Goal: Check status: Check status

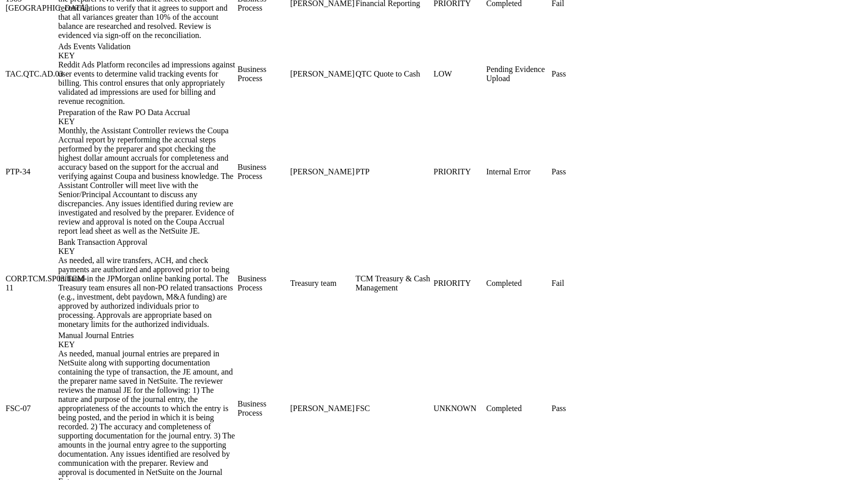
scroll to position [968, 0]
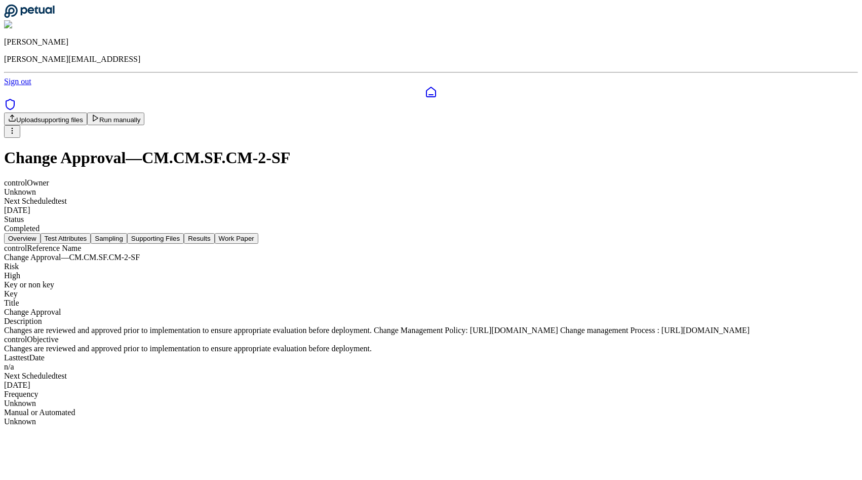
click at [301, 244] on div "control Reference Name Change Approval — CM.CM.SF.CM-2-SF Risk High Key or non …" at bounding box center [431, 335] width 854 height 182
click at [127, 233] on button "Sampling" at bounding box center [109, 238] width 36 height 11
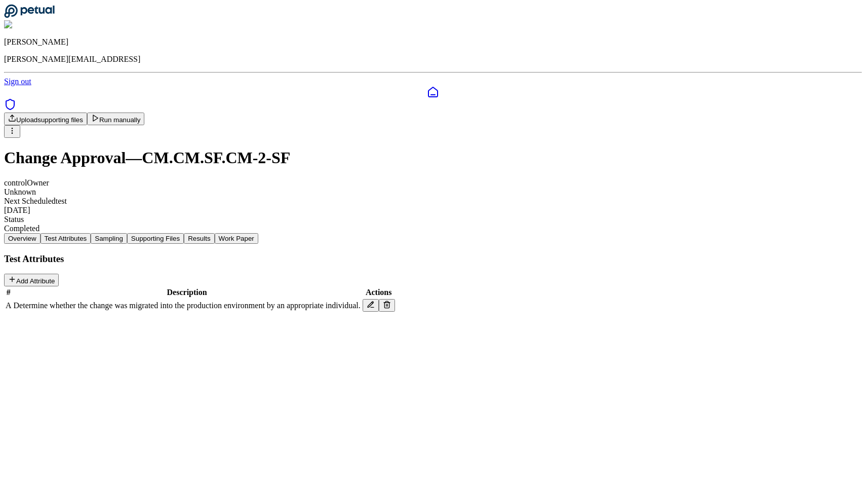
click at [91, 233] on button "Test Attributes" at bounding box center [66, 238] width 51 height 11
click at [184, 233] on button "Supporting Files" at bounding box center [155, 238] width 57 height 11
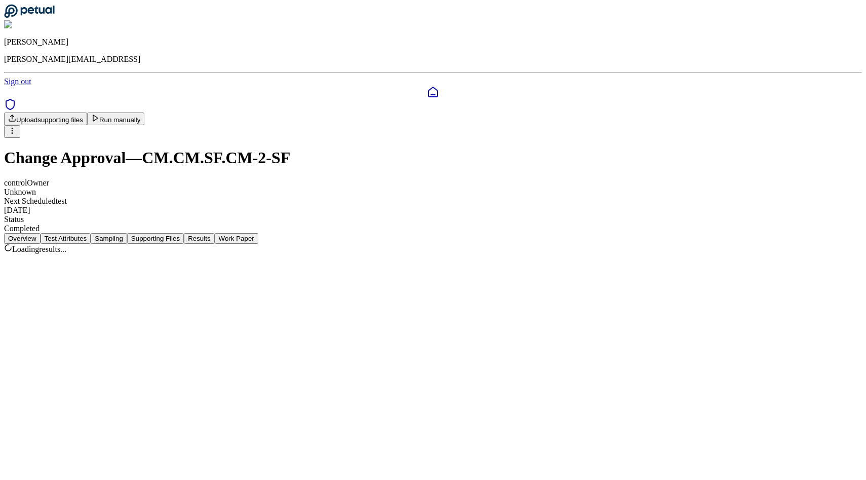
click at [214, 233] on button "Results" at bounding box center [199, 238] width 30 height 11
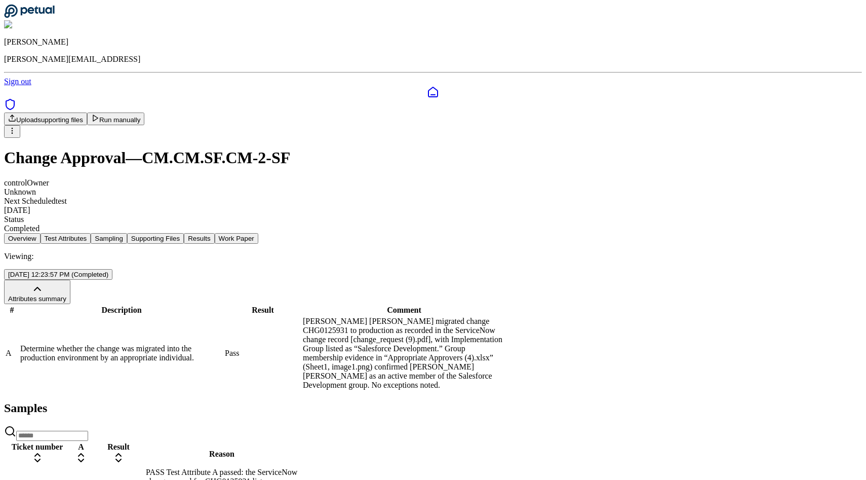
click at [145, 112] on button "Run manually" at bounding box center [116, 118] width 58 height 13
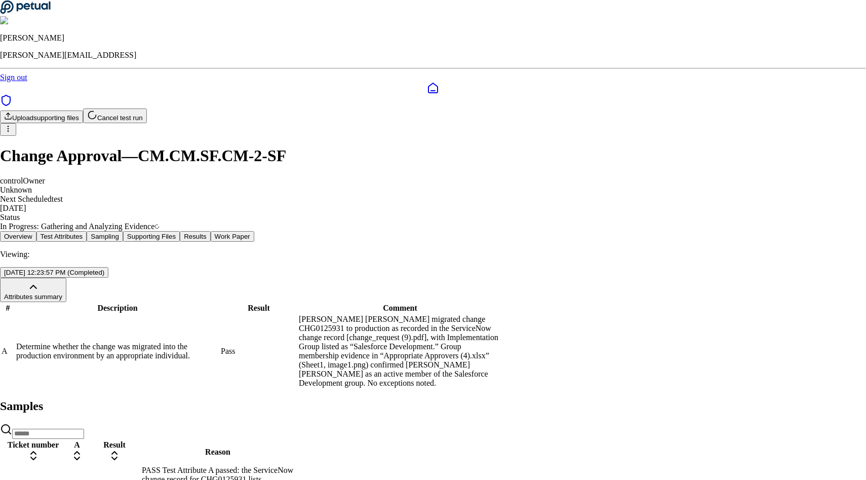
scroll to position [7, 0]
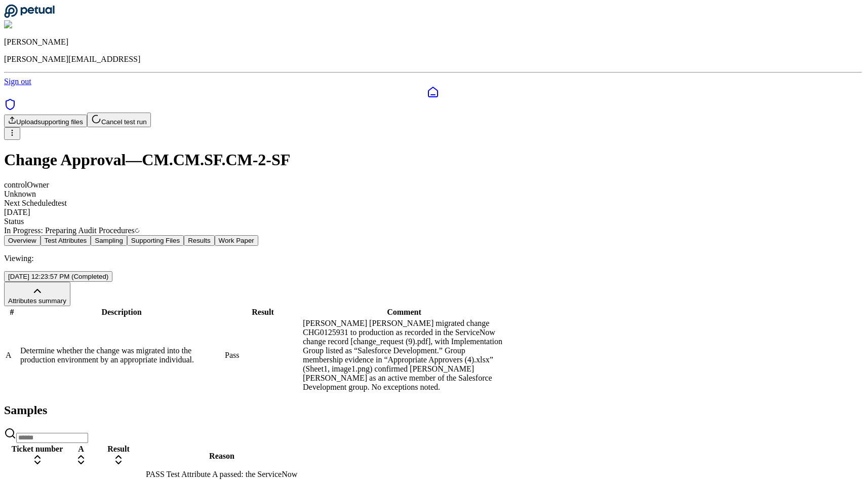
click at [11, 111] on div at bounding box center [433, 99] width 858 height 26
click at [46, 123] on div "Upload supporting files Cancel test run Change Approval — CM.CM.SF.CM-2-SF cont…" at bounding box center [433, 173] width 858 height 123
click at [41, 143] on div "Upload supporting files Cancel test run Change Approval — CM.CM.SF.CM-2-SF cont…" at bounding box center [433, 173] width 858 height 123
click at [93, 235] on div "Overview Test Attributes Sampling Supporting Files Results Work Paper Viewing: …" at bounding box center [433, 398] width 858 height 327
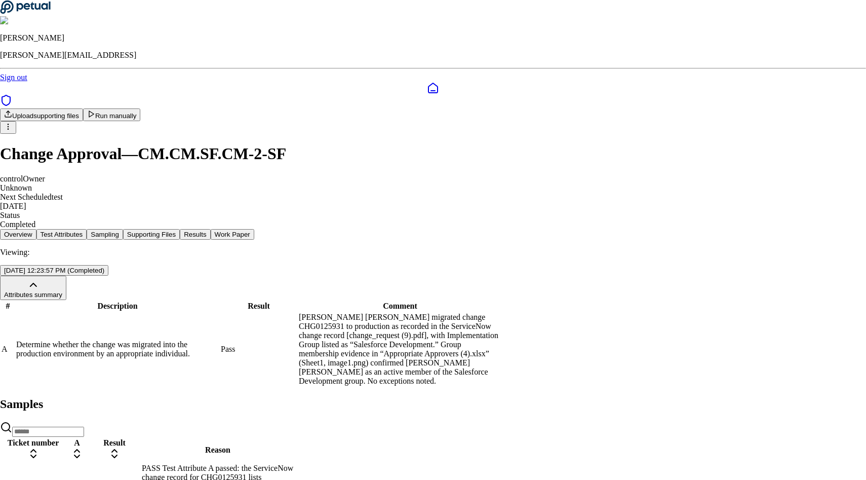
scroll to position [28, 0]
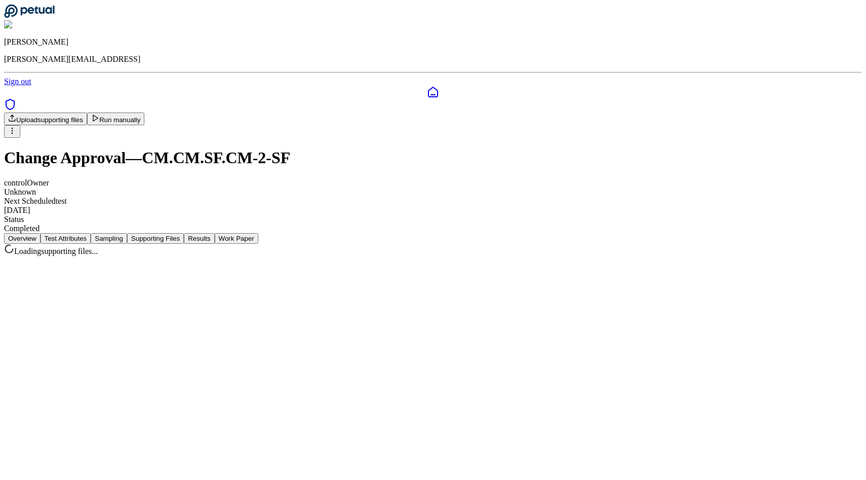
click at [184, 233] on button "Supporting Files" at bounding box center [155, 238] width 57 height 11
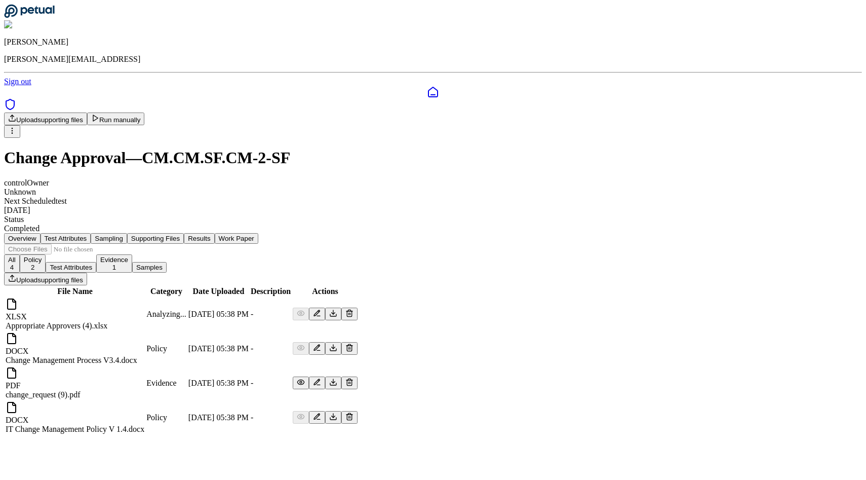
click at [214, 233] on button "Results" at bounding box center [199, 238] width 30 height 11
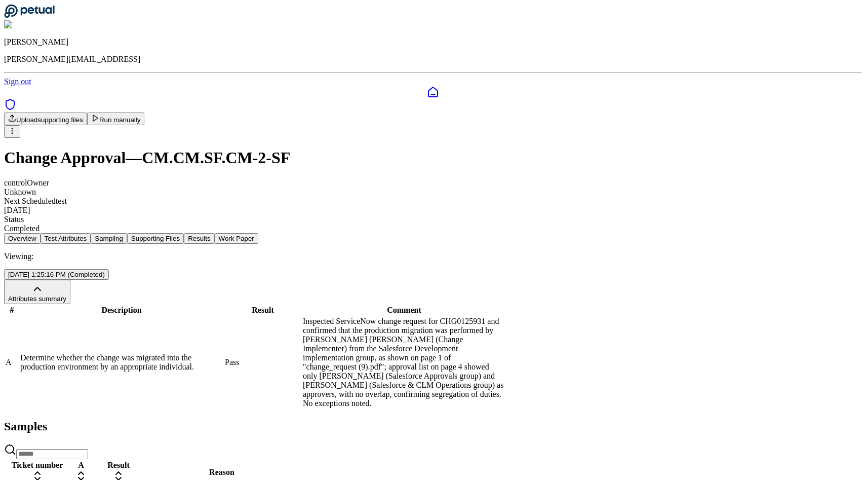
click at [184, 233] on button "Supporting Files" at bounding box center [155, 238] width 57 height 11
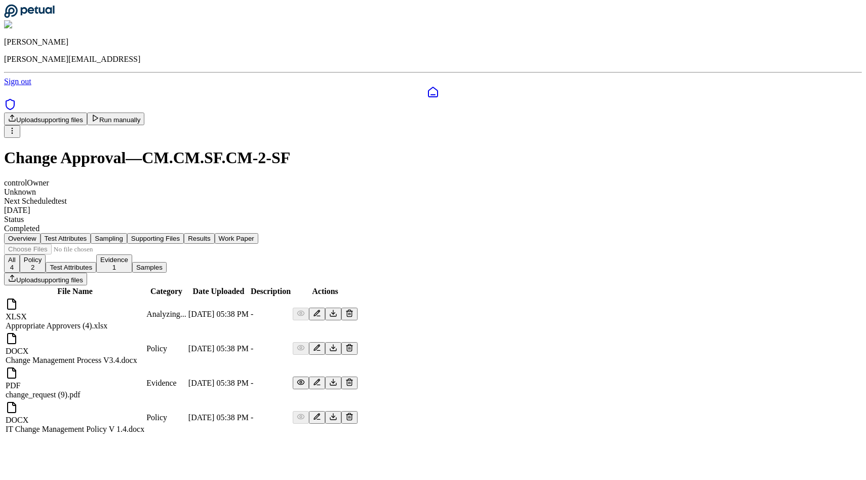
click at [214, 233] on button "Results" at bounding box center [199, 238] width 30 height 11
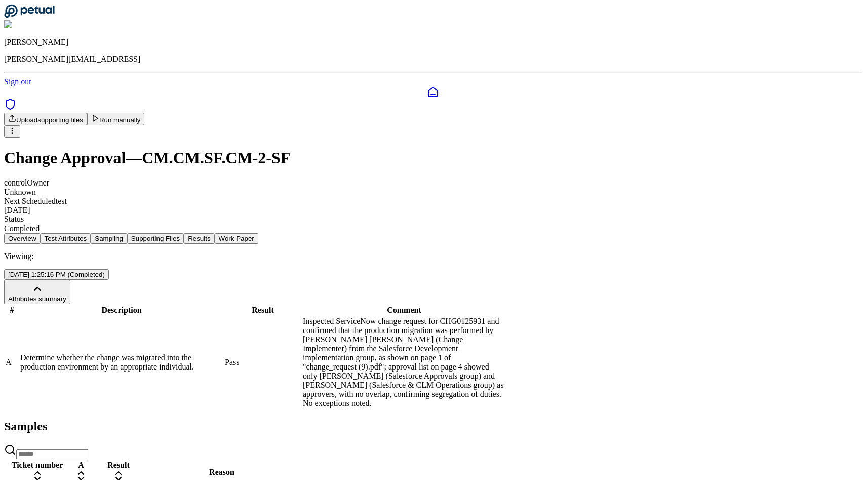
click at [127, 233] on button "Sampling" at bounding box center [109, 238] width 36 height 11
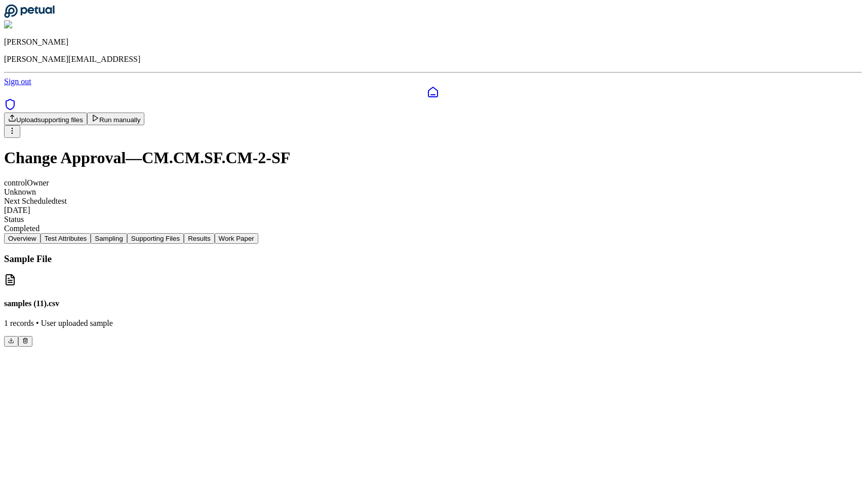
click at [258, 233] on button "Work Paper" at bounding box center [237, 238] width 44 height 11
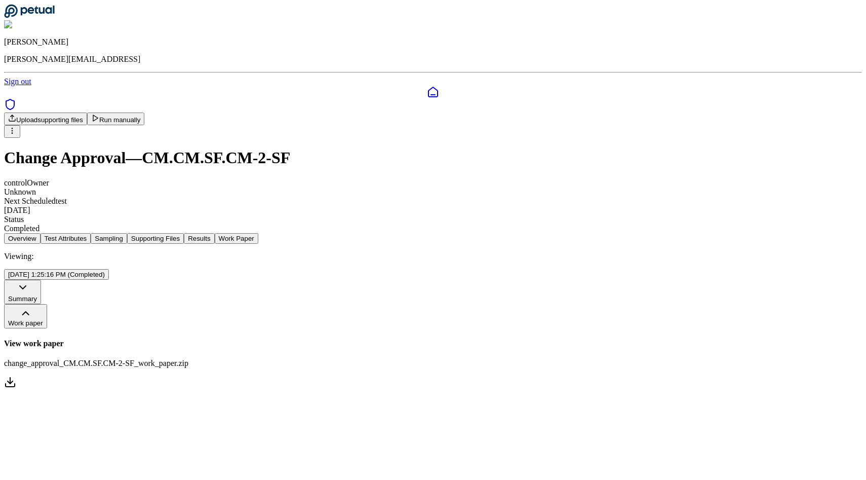
click at [214, 233] on button "Results" at bounding box center [199, 238] width 30 height 11
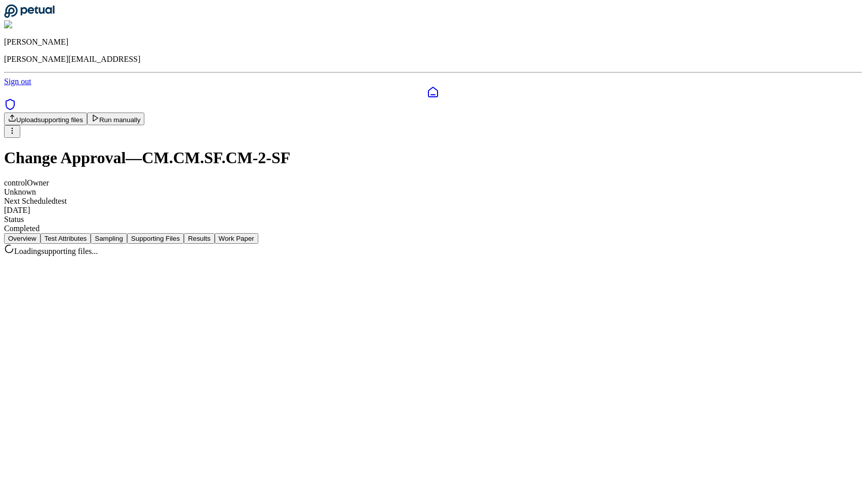
click at [184, 233] on button "Supporting Files" at bounding box center [155, 238] width 57 height 11
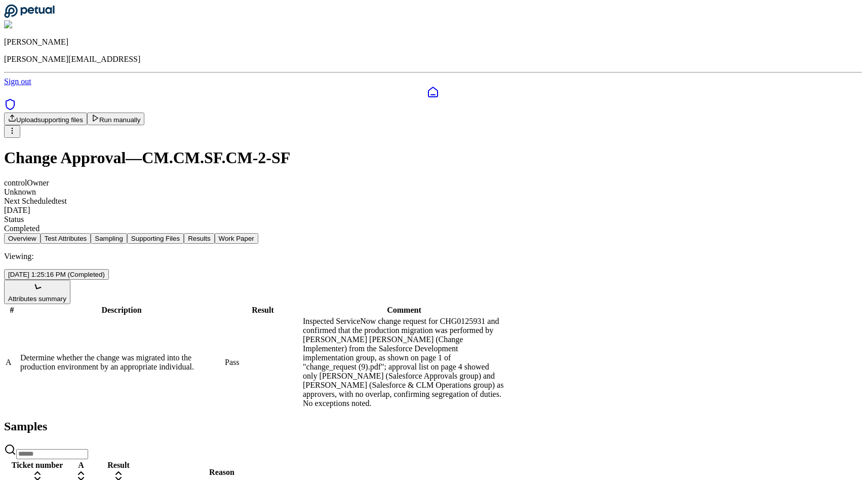
click at [214, 233] on button "Results" at bounding box center [199, 238] width 30 height 11
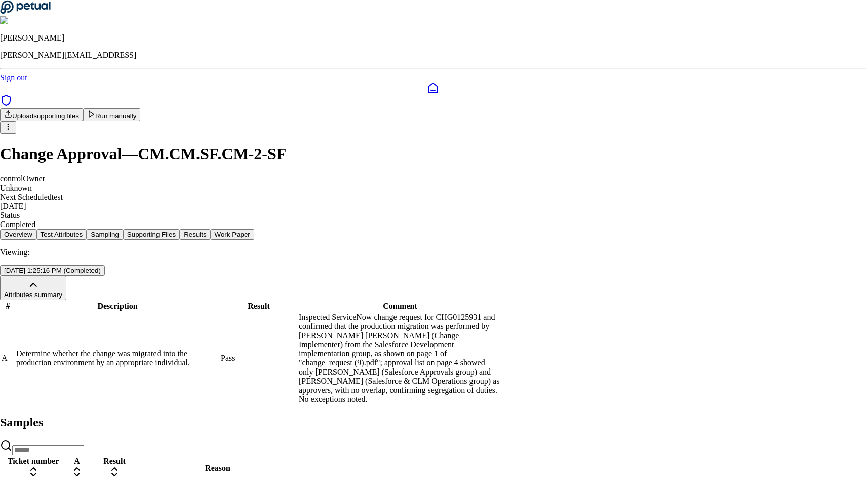
scroll to position [38, 0]
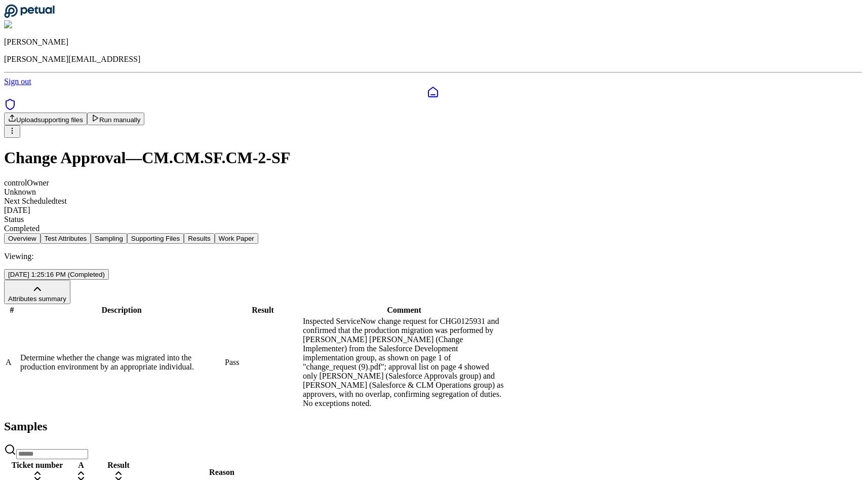
click at [145, 112] on button "Run manually" at bounding box center [116, 118] width 58 height 13
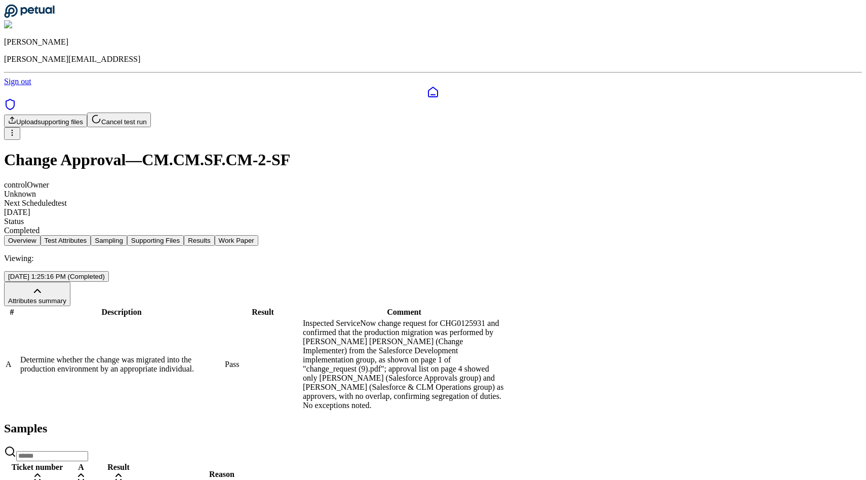
click at [381, 142] on div "Upload supporting files Cancel test run Change Approval — CM.CM.SF.CM-2-SF cont…" at bounding box center [433, 173] width 858 height 123
click at [381, 254] on div "Viewing: [DATE] 1:25:16 PM (Completed)" at bounding box center [433, 268] width 858 height 28
click at [184, 235] on button "Supporting Files" at bounding box center [155, 240] width 57 height 11
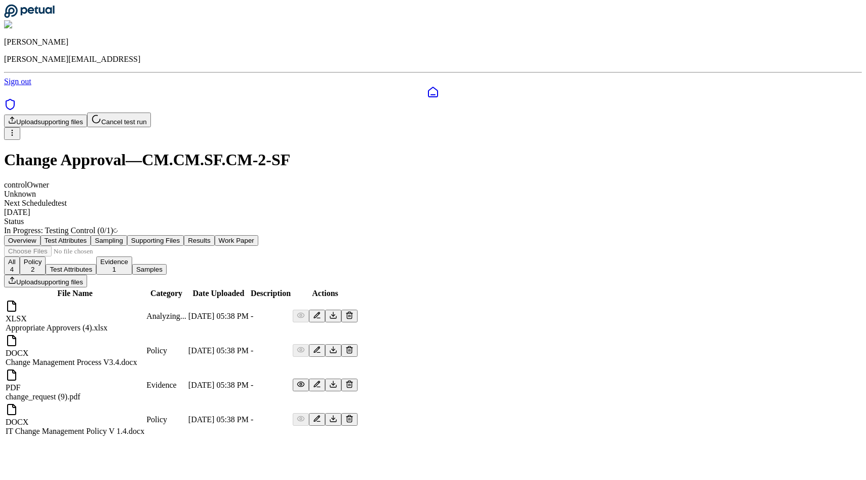
click at [214, 235] on button "Results" at bounding box center [199, 240] width 30 height 11
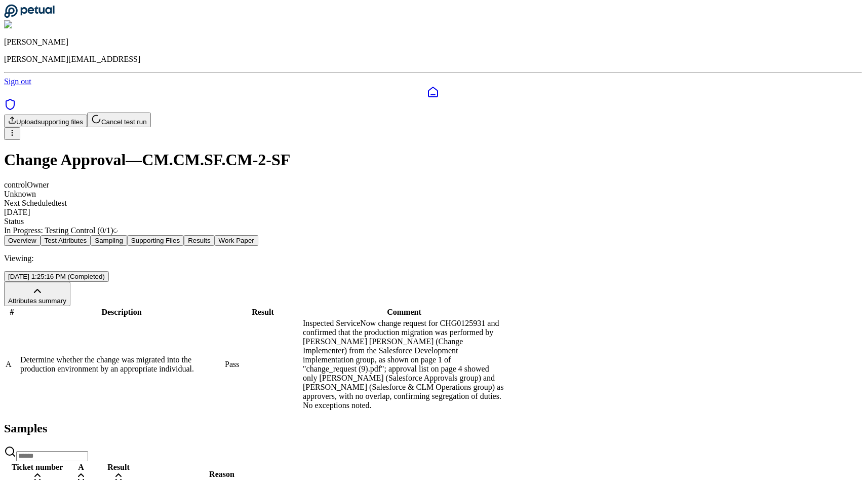
click at [283, 150] on h1 "Change Approval — CM.CM.SF.CM-2-SF" at bounding box center [433, 159] width 858 height 19
click at [398, 150] on h1 "Change Approval — CM.CM.SF.CM-2-SF" at bounding box center [433, 159] width 858 height 19
click at [414, 150] on h1 "Change Approval — CM.CM.SF.CM-2-SF" at bounding box center [433, 159] width 858 height 19
drag, startPoint x: 414, startPoint y: 83, endPoint x: 273, endPoint y: 83, distance: 141.3
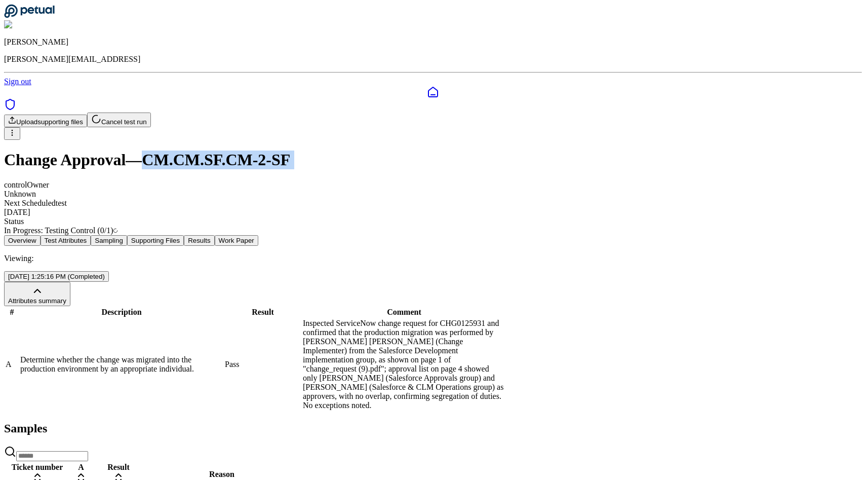
click at [273, 150] on h1 "Change Approval — CM.CM.SF.CM-2-SF" at bounding box center [433, 159] width 858 height 19
copy h1 "CM.CM.SF.CM-2-SF"
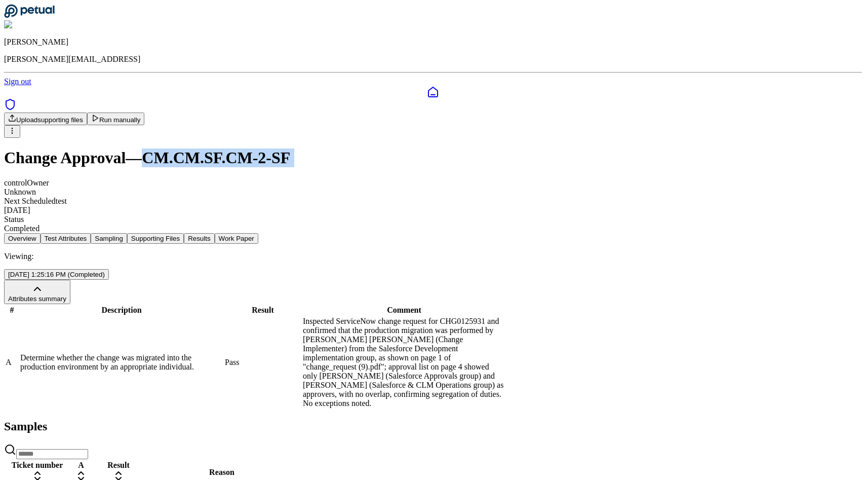
click at [184, 233] on button "Supporting Files" at bounding box center [155, 238] width 57 height 11
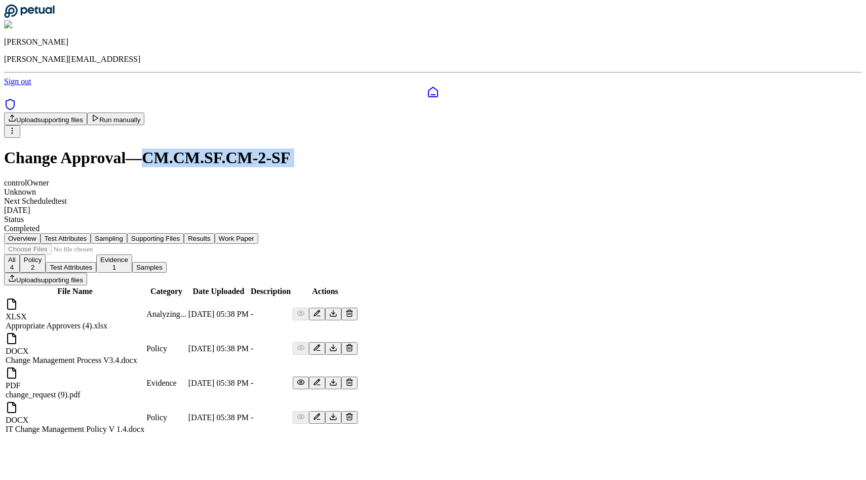
click at [214, 233] on button "Results" at bounding box center [199, 238] width 30 height 11
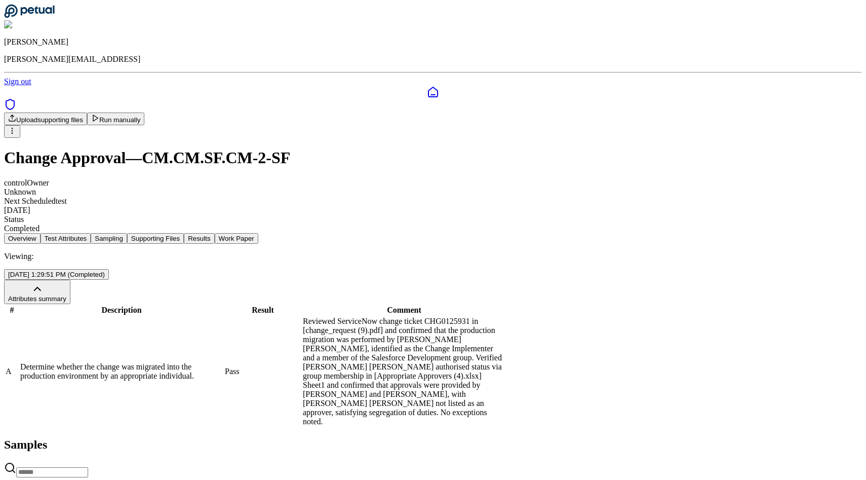
click at [184, 233] on button "Supporting Files" at bounding box center [155, 238] width 57 height 11
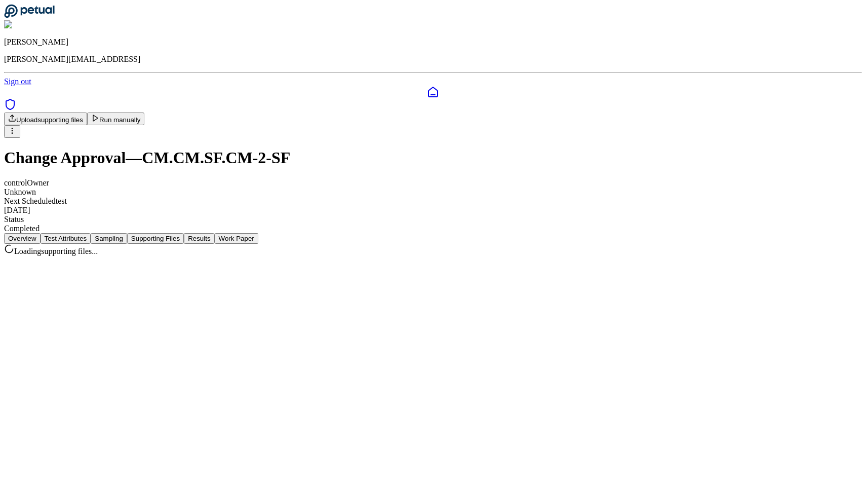
click at [269, 233] on div "Overview Test Attributes Sampling Supporting Files Results Work Paper" at bounding box center [433, 238] width 858 height 11
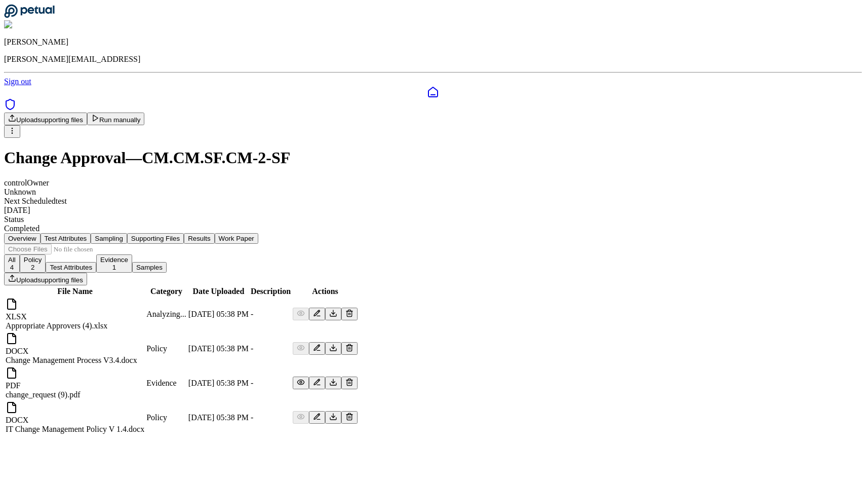
click at [127, 233] on button "Sampling" at bounding box center [109, 238] width 36 height 11
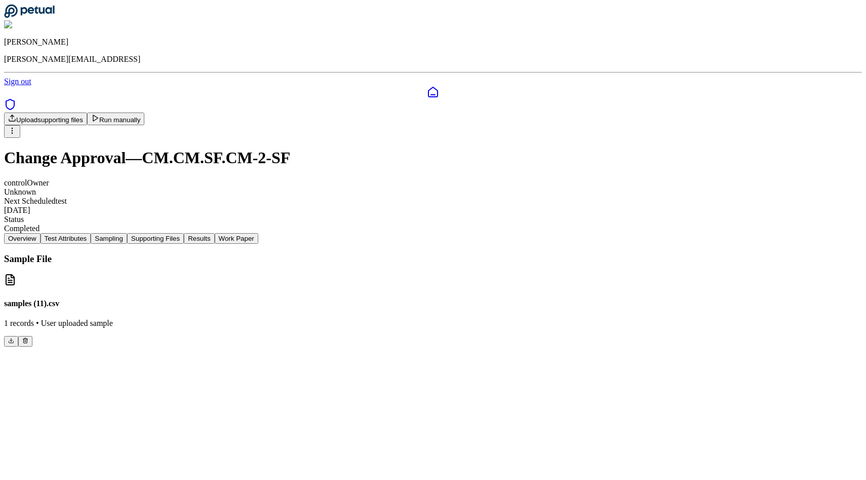
click at [261, 319] on p "1 records • User uploaded sample" at bounding box center [433, 323] width 858 height 9
click at [706, 274] on div "samples (11).csv 1 records • User uploaded sample" at bounding box center [433, 310] width 858 height 73
click at [18, 336] on button at bounding box center [11, 341] width 14 height 11
click at [184, 233] on button "Supporting Files" at bounding box center [155, 238] width 57 height 11
